Goal: Task Accomplishment & Management: Manage account settings

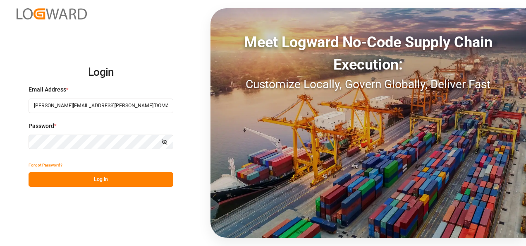
click at [91, 175] on button "Log In" at bounding box center [101, 179] width 145 height 14
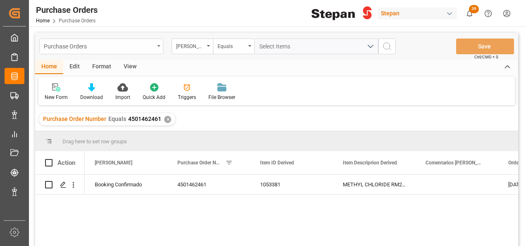
click at [156, 48] on div "Purchase Orders" at bounding box center [101, 46] width 124 height 16
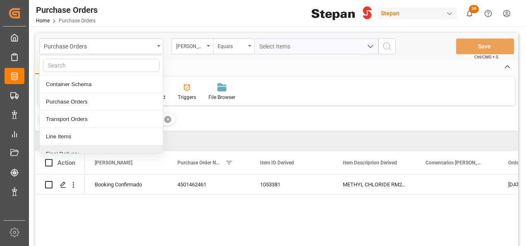
click at [59, 148] on div "Final Delivery" at bounding box center [101, 153] width 123 height 17
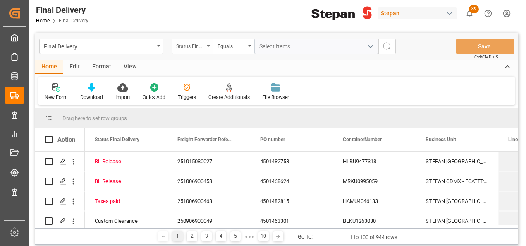
click at [207, 45] on icon "open menu" at bounding box center [208, 46] width 3 height 2
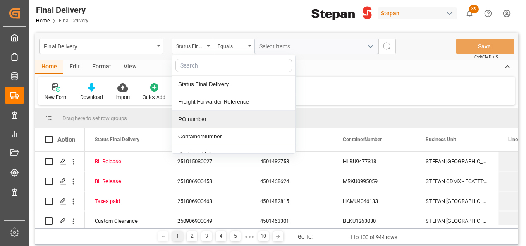
click at [199, 115] on div "PO number" at bounding box center [233, 118] width 123 height 17
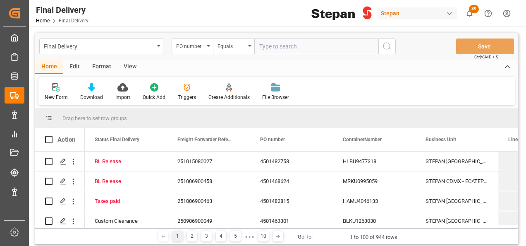
click at [264, 46] on input "text" at bounding box center [316, 46] width 124 height 16
type input "4501462555"
click at [393, 43] on button "search button" at bounding box center [386, 46] width 17 height 16
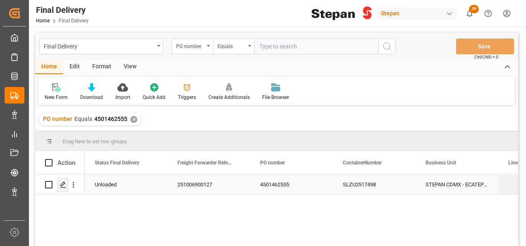
click at [65, 185] on icon "Press SPACE to select this row." at bounding box center [63, 184] width 7 height 7
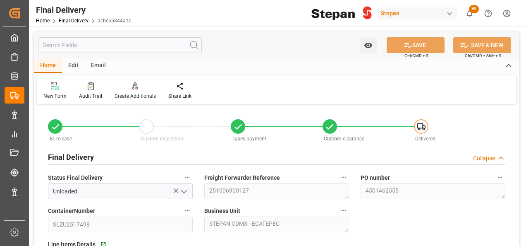
type input "[DATE]"
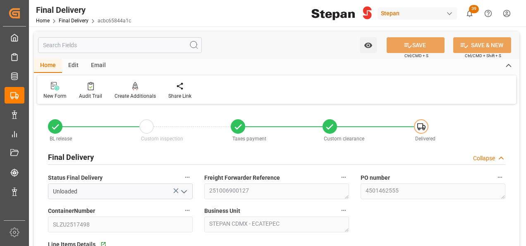
type input "[DATE] 00:00"
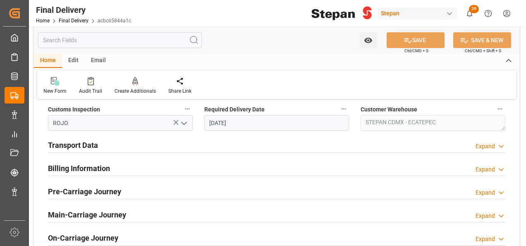
scroll to position [290, 0]
click at [84, 166] on h2 "Billing Information" at bounding box center [79, 167] width 62 height 11
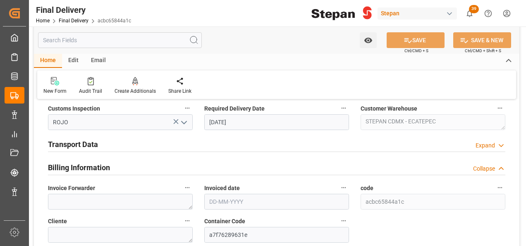
click at [94, 145] on h2 "Transport Data" at bounding box center [73, 144] width 50 height 11
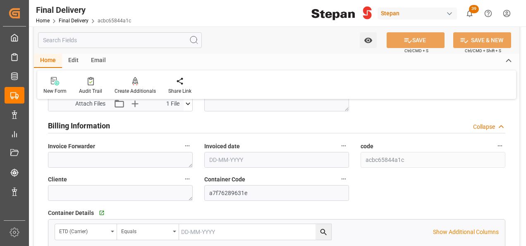
scroll to position [414, 0]
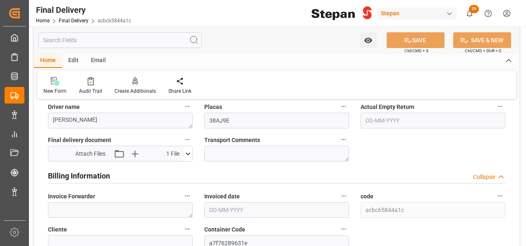
click at [95, 200] on label "Invoice Forwarder" at bounding box center [120, 196] width 145 height 12
click at [182, 200] on button "Invoice Forwarder" at bounding box center [187, 195] width 11 height 11
click at [92, 208] on div at bounding box center [263, 123] width 526 height 246
click at [92, 209] on textarea at bounding box center [120, 210] width 145 height 16
paste textarea "LM458350"
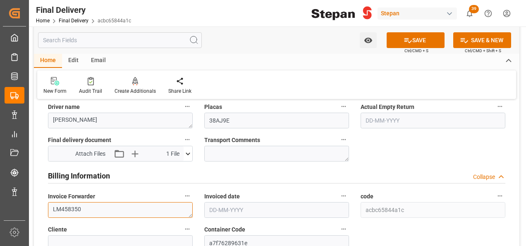
type textarea "LM458350"
click at [234, 204] on input "text" at bounding box center [276, 210] width 145 height 16
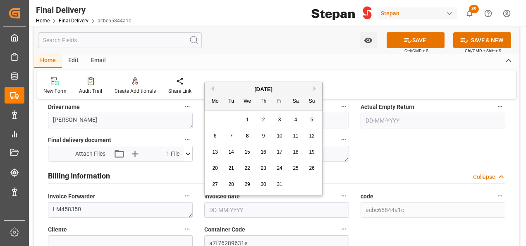
click at [236, 135] on div "7" at bounding box center [231, 136] width 10 height 10
type input "[DATE]"
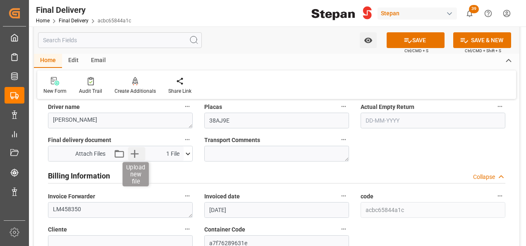
click at [129, 153] on icon "button" at bounding box center [134, 153] width 13 height 13
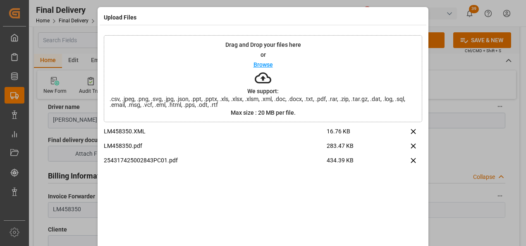
scroll to position [33, 0]
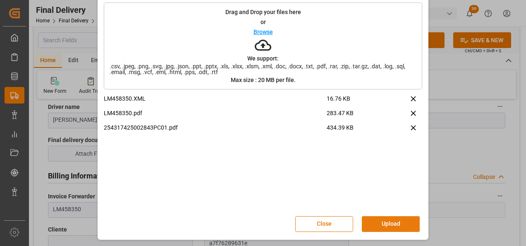
click at [388, 220] on button "Upload" at bounding box center [391, 224] width 58 height 16
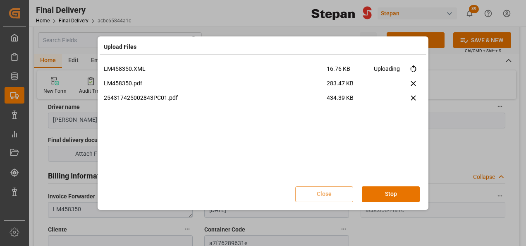
scroll to position [0, 0]
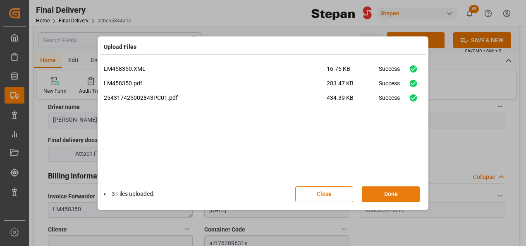
click at [392, 191] on button "Done" at bounding box center [391, 194] width 58 height 16
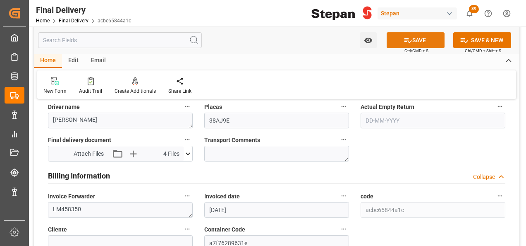
click at [419, 39] on button "SAVE" at bounding box center [416, 40] width 58 height 16
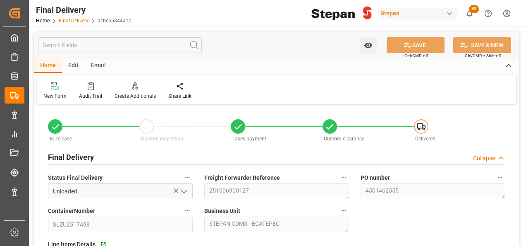
click at [72, 22] on link "Final Delivery" at bounding box center [74, 21] width 30 height 6
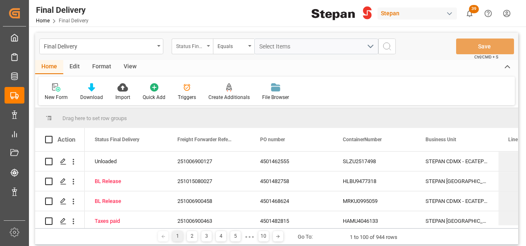
click at [207, 46] on icon "open menu" at bounding box center [208, 46] width 3 height 2
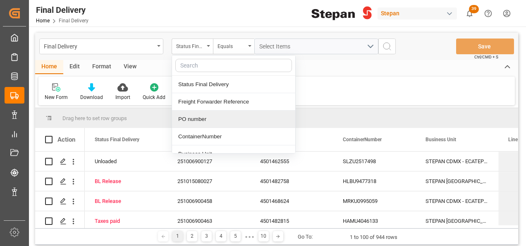
click at [195, 113] on div "PO number" at bounding box center [233, 118] width 123 height 17
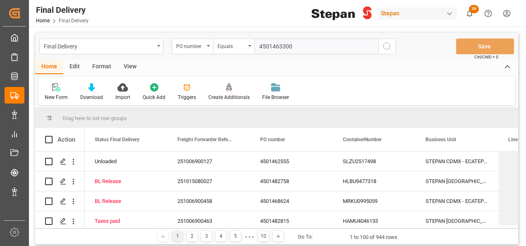
type input "4501463300"
click at [385, 45] on icon "search button" at bounding box center [387, 46] width 10 height 10
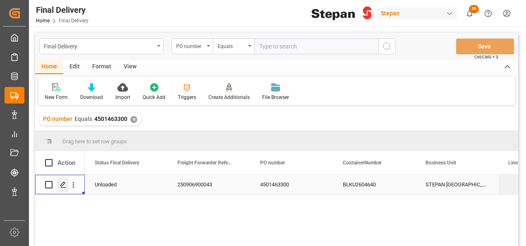
click at [62, 186] on icon "Press SPACE to select this row." at bounding box center [63, 184] width 7 height 7
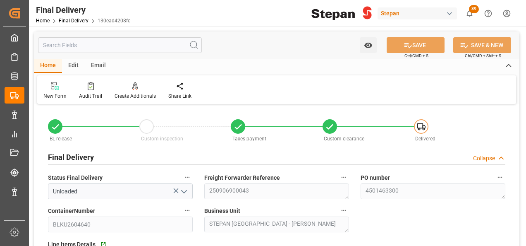
type input "[DATE]"
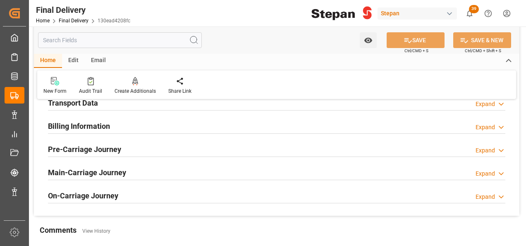
scroll to position [290, 0]
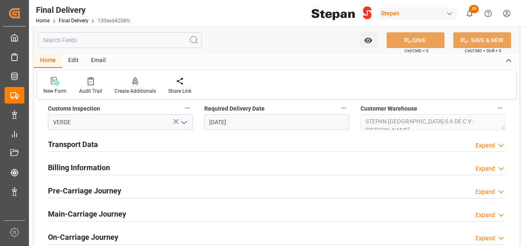
click at [81, 172] on h2 "Billing Information" at bounding box center [79, 167] width 62 height 11
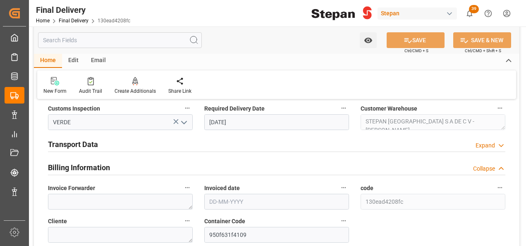
click at [88, 143] on h2 "Transport Data" at bounding box center [73, 144] width 50 height 11
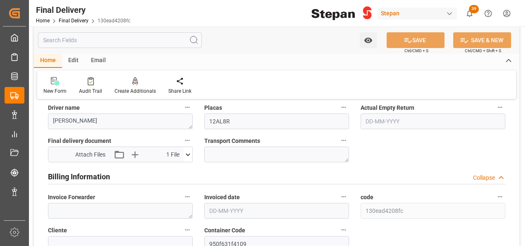
scroll to position [414, 0]
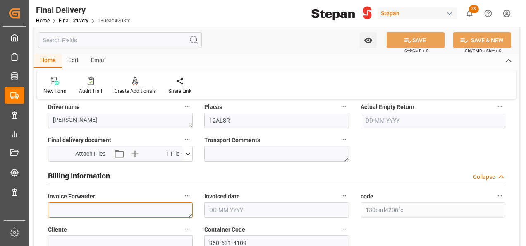
click at [94, 205] on textarea at bounding box center [120, 210] width 145 height 16
click at [227, 206] on input "text" at bounding box center [276, 210] width 145 height 16
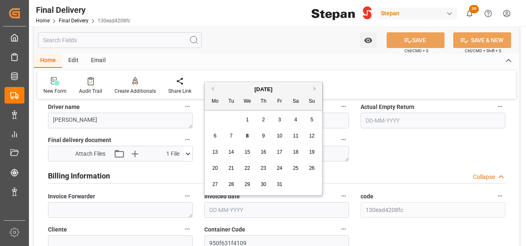
click at [228, 91] on div "[DATE]" at bounding box center [263, 89] width 117 height 8
click at [249, 136] on div "8" at bounding box center [247, 136] width 10 height 10
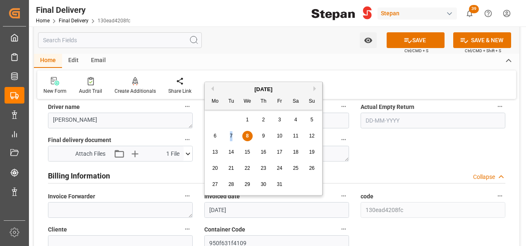
drag, startPoint x: 247, startPoint y: 208, endPoint x: 231, endPoint y: 139, distance: 70.5
click at [231, 139] on div "7" at bounding box center [231, 136] width 10 height 10
type input "[DATE]"
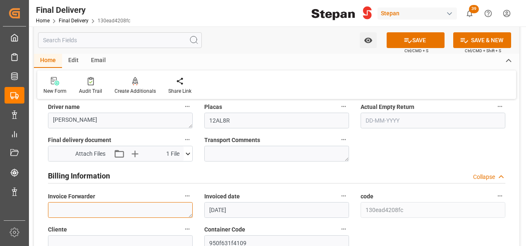
click at [106, 211] on textarea at bounding box center [120, 210] width 145 height 16
paste textarea "LM458349"
type textarea "LM458349"
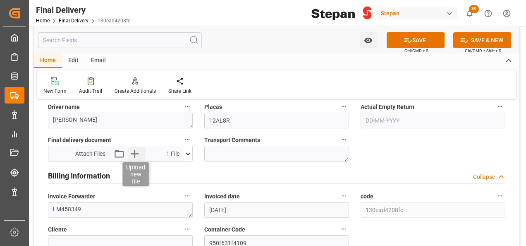
drag, startPoint x: 136, startPoint y: 145, endPoint x: 136, endPoint y: 154, distance: 9.1
click at [136, 148] on div "Final delivery document Attach Files Attach existing file Upload new file 1 Fil…" at bounding box center [120, 147] width 156 height 33
click at [136, 154] on icon "button" at bounding box center [134, 153] width 13 height 13
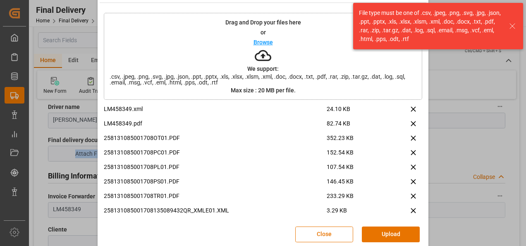
scroll to position [33, 0]
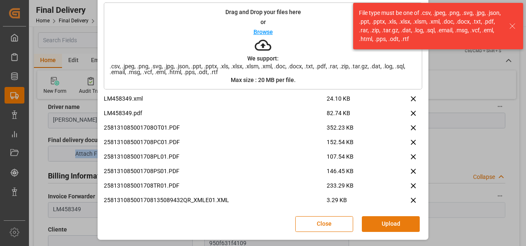
click at [393, 217] on button "Upload" at bounding box center [391, 224] width 58 height 16
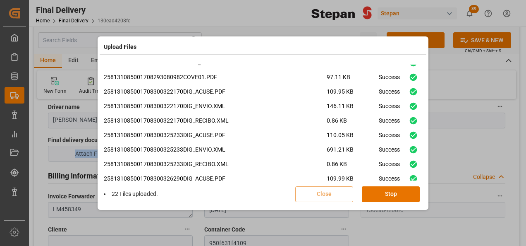
scroll to position [281, 0]
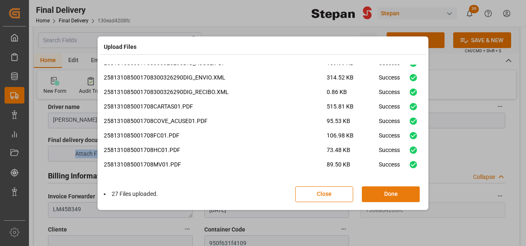
click at [392, 194] on button "Done" at bounding box center [391, 194] width 58 height 16
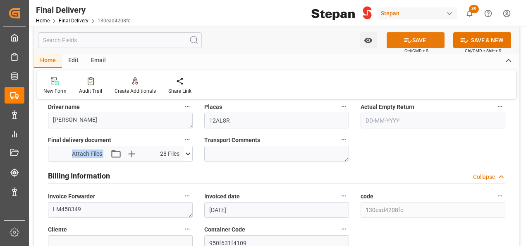
click at [415, 38] on button "SAVE" at bounding box center [416, 40] width 58 height 16
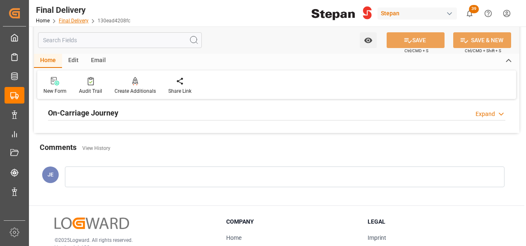
click at [71, 22] on link "Final Delivery" at bounding box center [74, 21] width 30 height 6
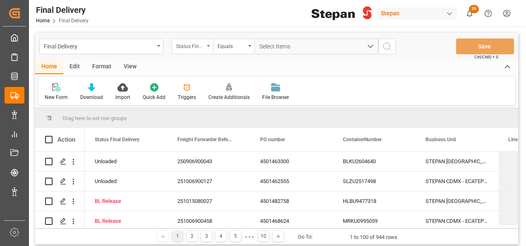
click at [208, 43] on div "Status Final Delivery" at bounding box center [192, 46] width 41 height 16
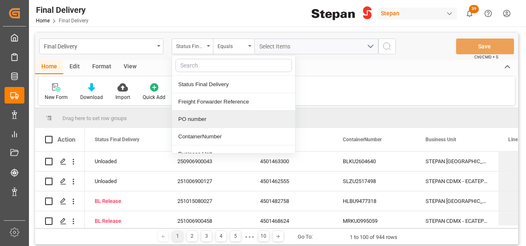
click at [194, 119] on div "PO number" at bounding box center [233, 118] width 123 height 17
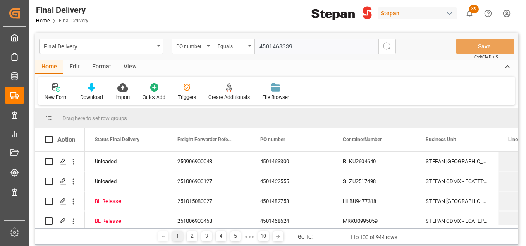
type input "4501468339"
click at [392, 49] on icon "search button" at bounding box center [387, 46] width 10 height 10
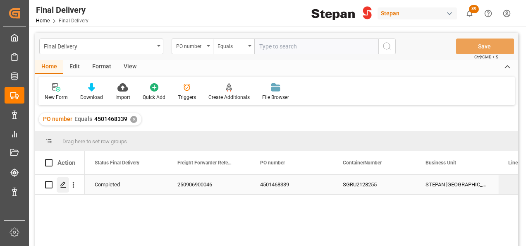
click at [62, 185] on polygon "Press SPACE to select this row." at bounding box center [63, 184] width 4 height 4
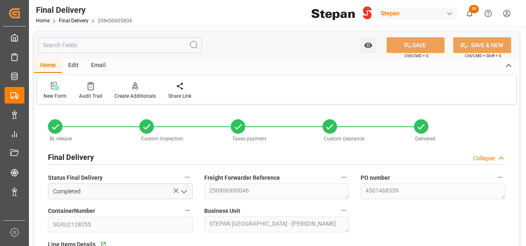
type input "[DATE]"
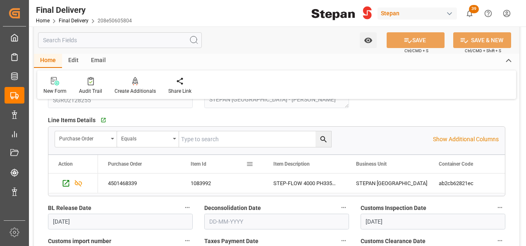
scroll to position [290, 0]
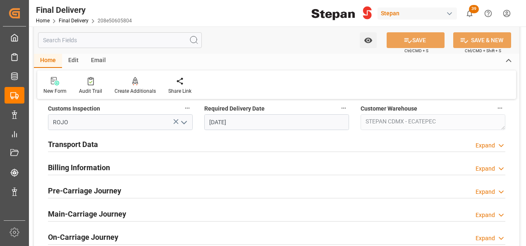
click at [79, 170] on h2 "Billing Information" at bounding box center [79, 167] width 62 height 11
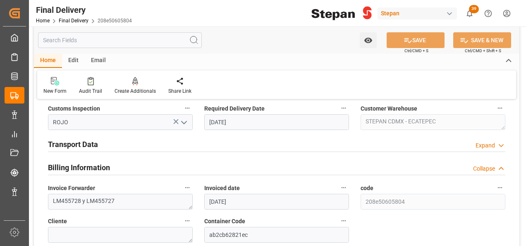
click at [93, 146] on h2 "Transport Data" at bounding box center [73, 144] width 50 height 11
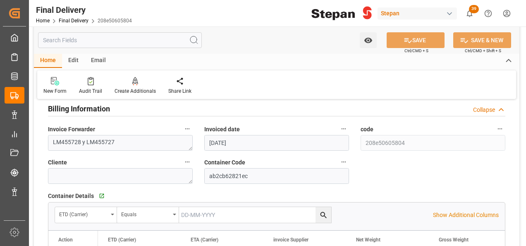
scroll to position [455, 0]
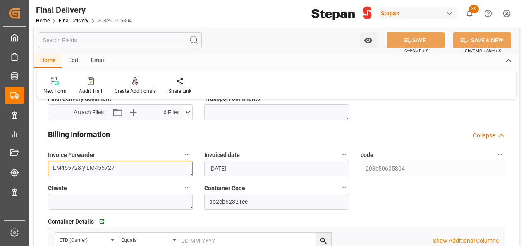
click at [122, 165] on textarea "LM455728 y LM455727" at bounding box center [120, 168] width 145 height 16
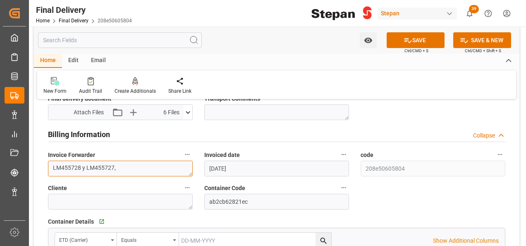
paste textarea "LM458351"
type textarea "LM455728 y LM455727,LM458351"
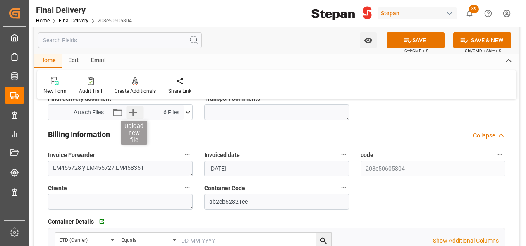
click at [134, 109] on icon "button" at bounding box center [133, 111] width 13 height 13
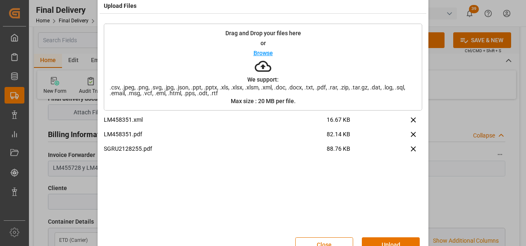
scroll to position [33, 0]
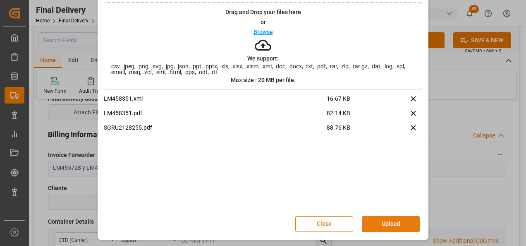
click at [402, 218] on button "Upload" at bounding box center [391, 224] width 58 height 16
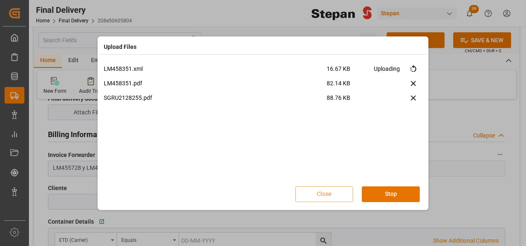
scroll to position [0, 0]
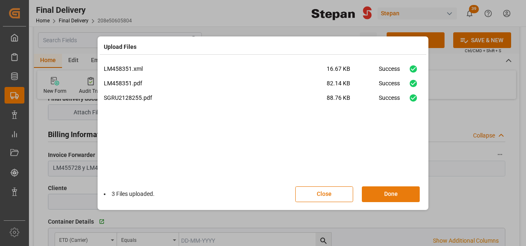
click at [391, 194] on button "Done" at bounding box center [391, 194] width 58 height 16
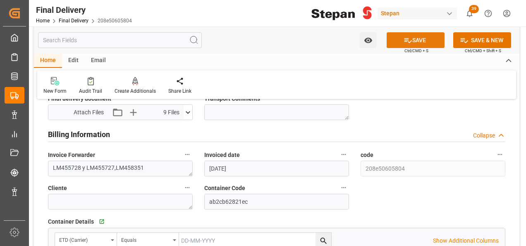
click at [417, 37] on button "SAVE" at bounding box center [416, 40] width 58 height 16
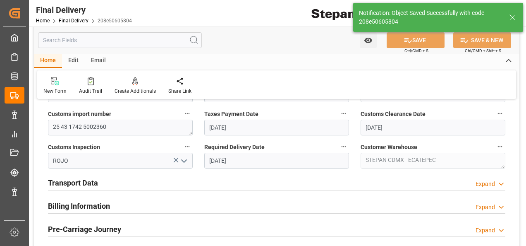
scroll to position [157, 0]
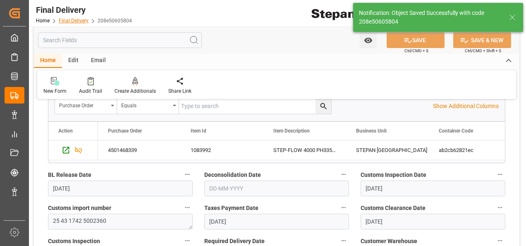
click at [73, 22] on link "Final Delivery" at bounding box center [74, 21] width 30 height 6
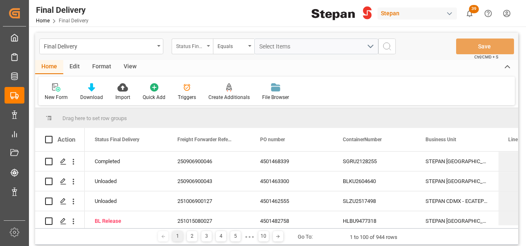
click at [208, 46] on icon "open menu" at bounding box center [208, 46] width 3 height 2
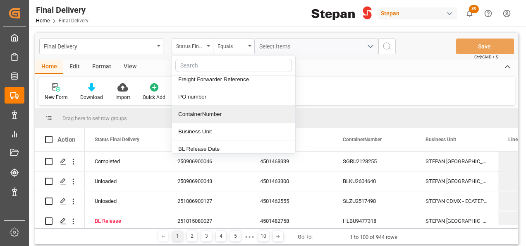
scroll to position [41, 0]
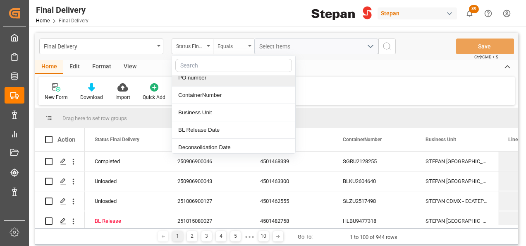
click at [213, 42] on div "Equals" at bounding box center [233, 46] width 41 height 16
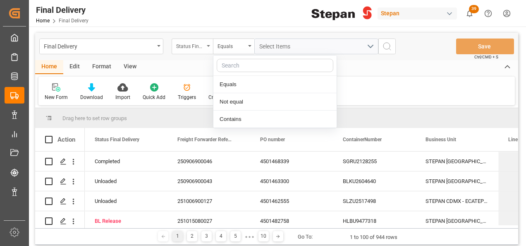
click at [209, 44] on div "Status Final Delivery" at bounding box center [192, 46] width 41 height 16
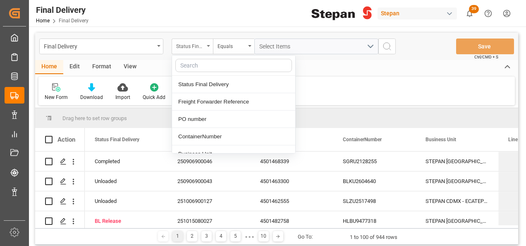
click at [209, 44] on div "Status Final Delivery" at bounding box center [192, 46] width 41 height 16
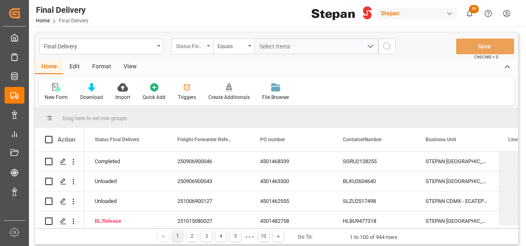
click at [209, 44] on div "Status Final Delivery" at bounding box center [192, 46] width 41 height 16
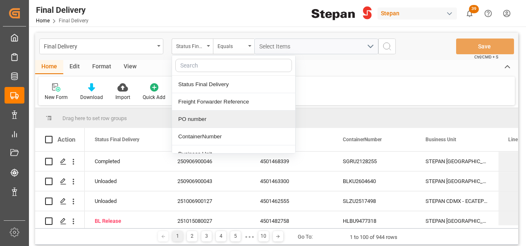
click at [196, 116] on div "PO number" at bounding box center [233, 118] width 123 height 17
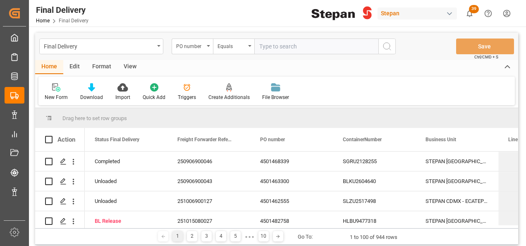
click at [268, 45] on input "text" at bounding box center [316, 46] width 124 height 16
type input "4501437232"
click at [387, 45] on icon "search button" at bounding box center [387, 46] width 10 height 10
